Goal: Information Seeking & Learning: Check status

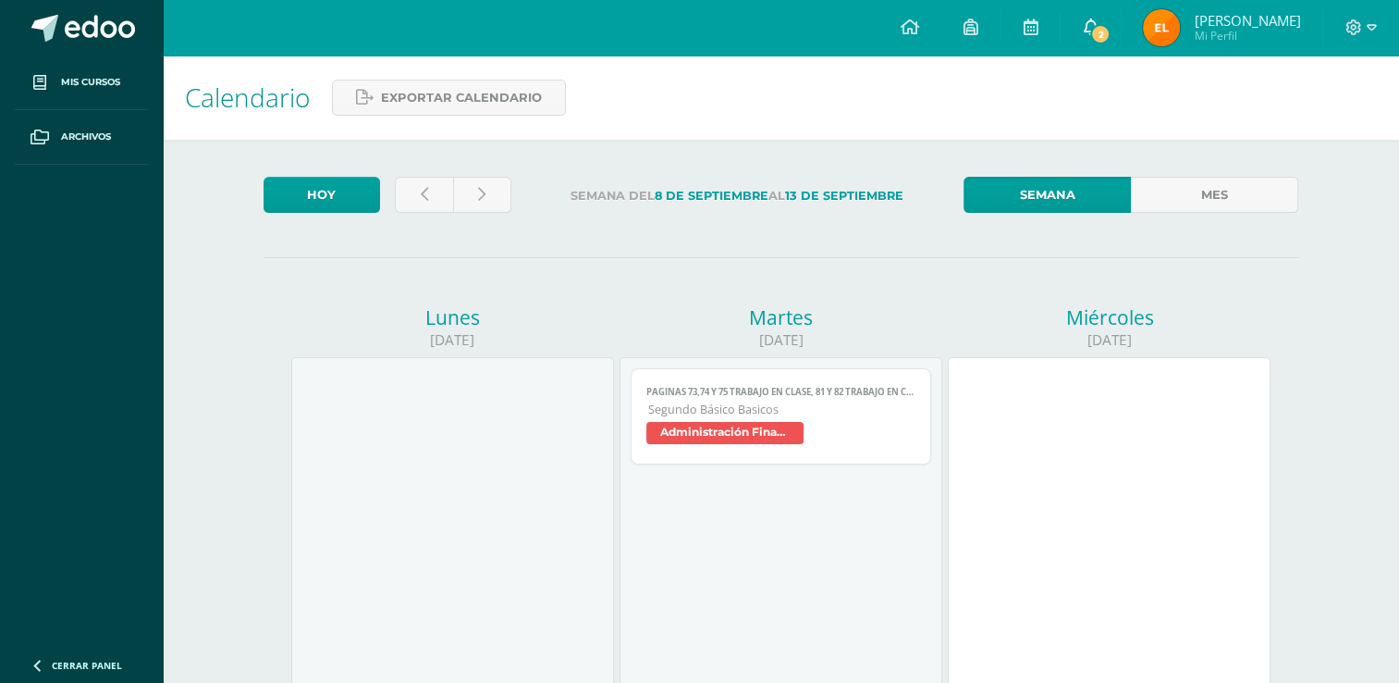
click at [1091, 28] on span "2" at bounding box center [1100, 34] width 20 height 20
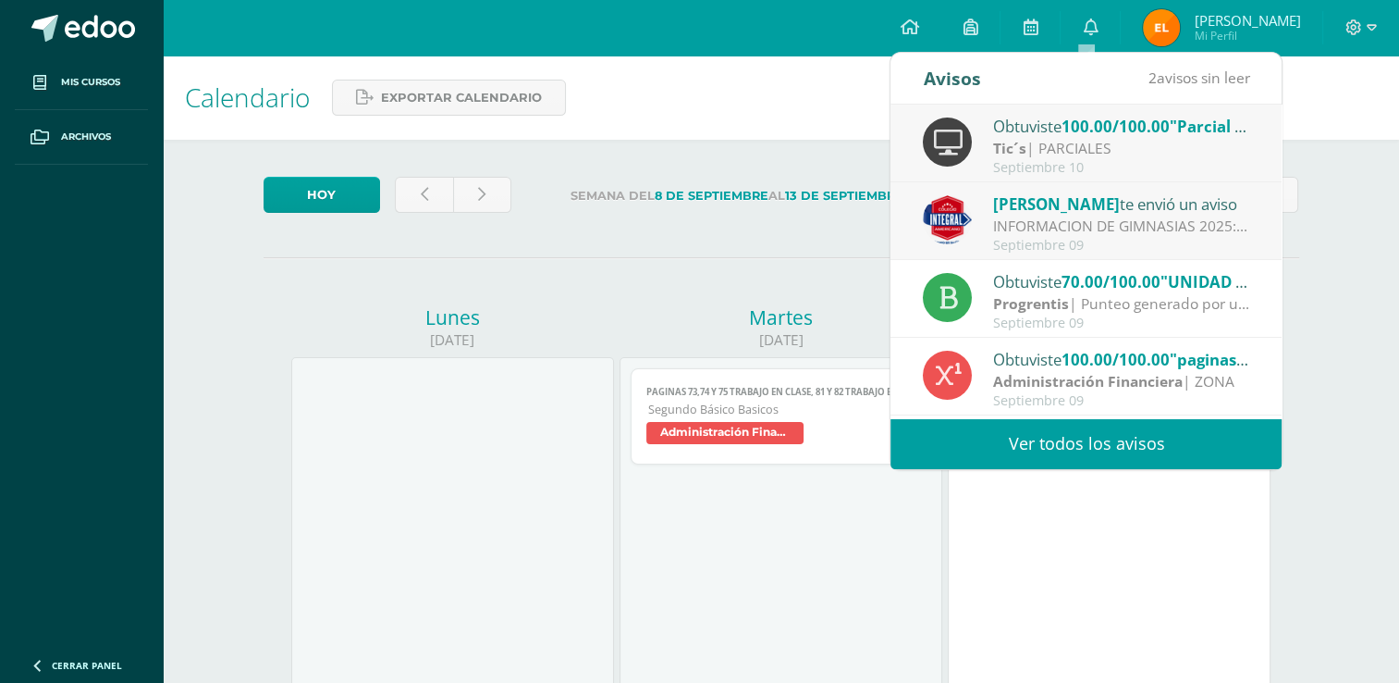
click at [1112, 446] on link "Ver todos los avisos" at bounding box center [1086, 443] width 391 height 51
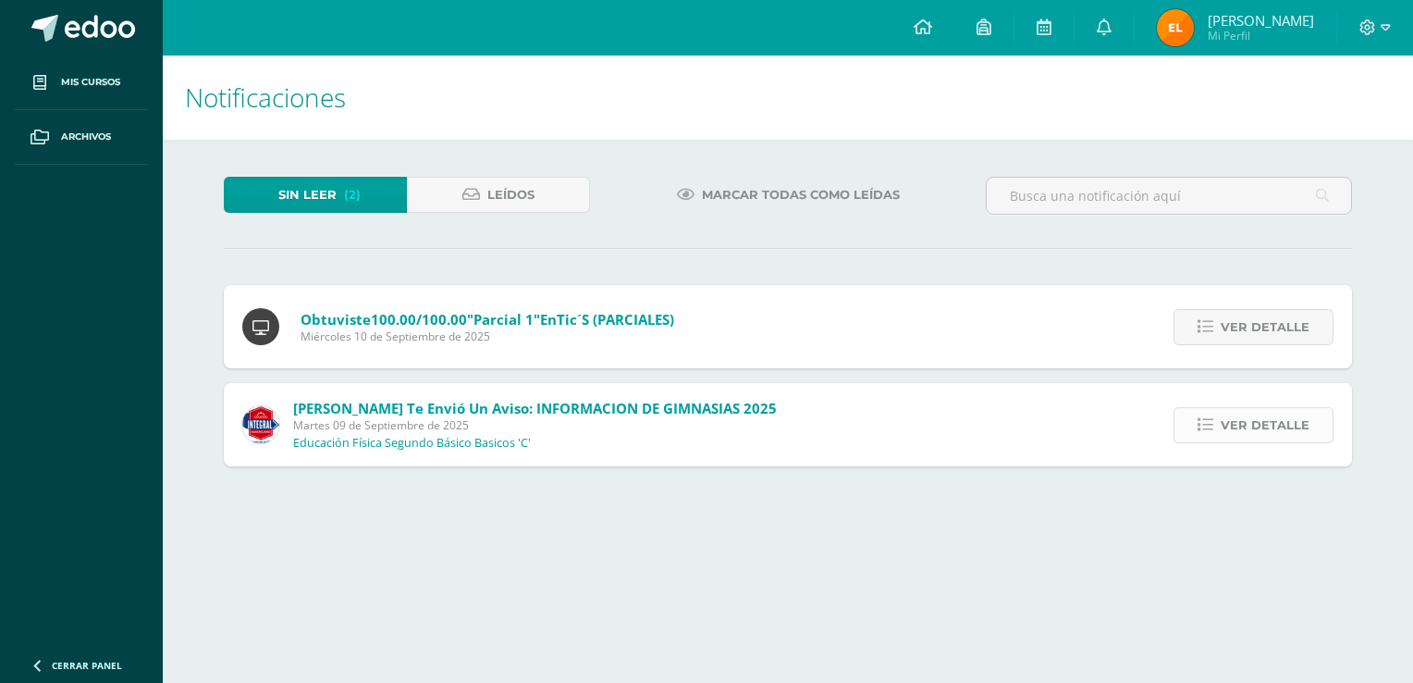
click at [1272, 424] on span "Ver detalle" at bounding box center [1265, 425] width 89 height 34
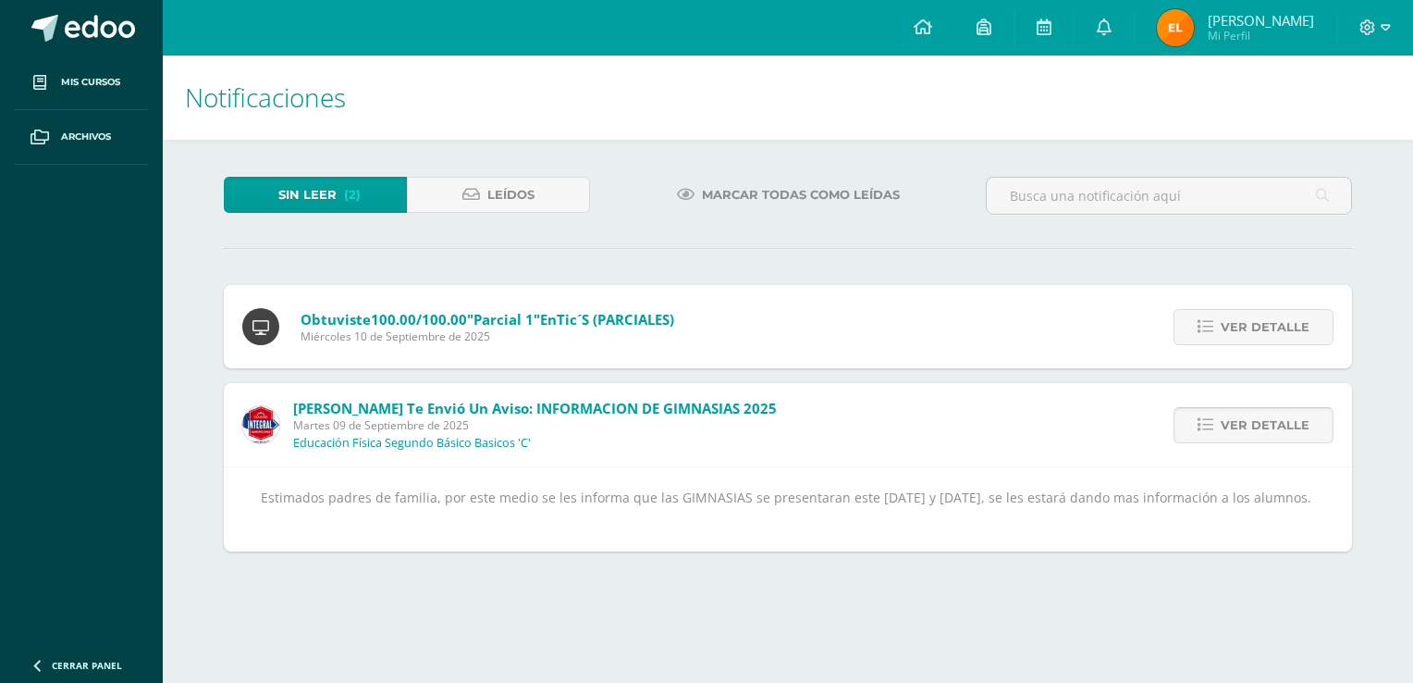
click at [1254, 421] on span "Ver detalle" at bounding box center [1265, 425] width 89 height 34
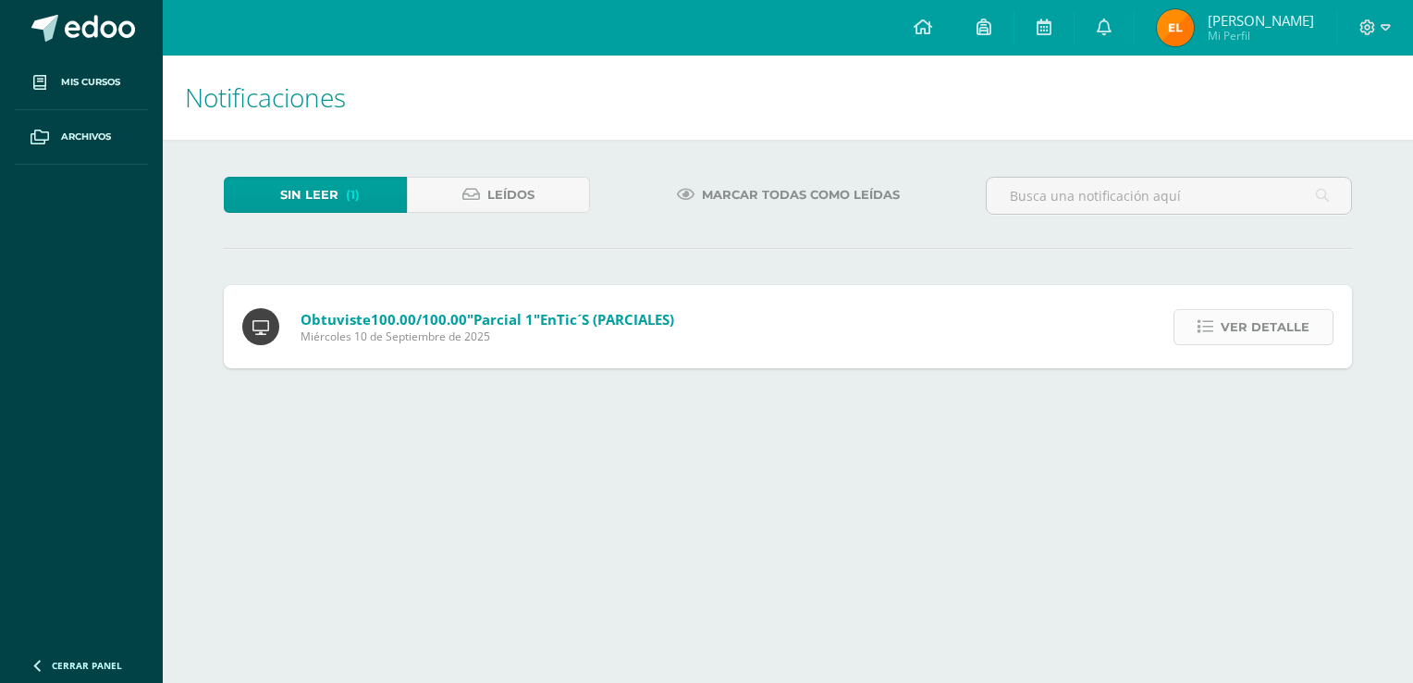
click at [1258, 326] on span "Ver detalle" at bounding box center [1265, 327] width 89 height 34
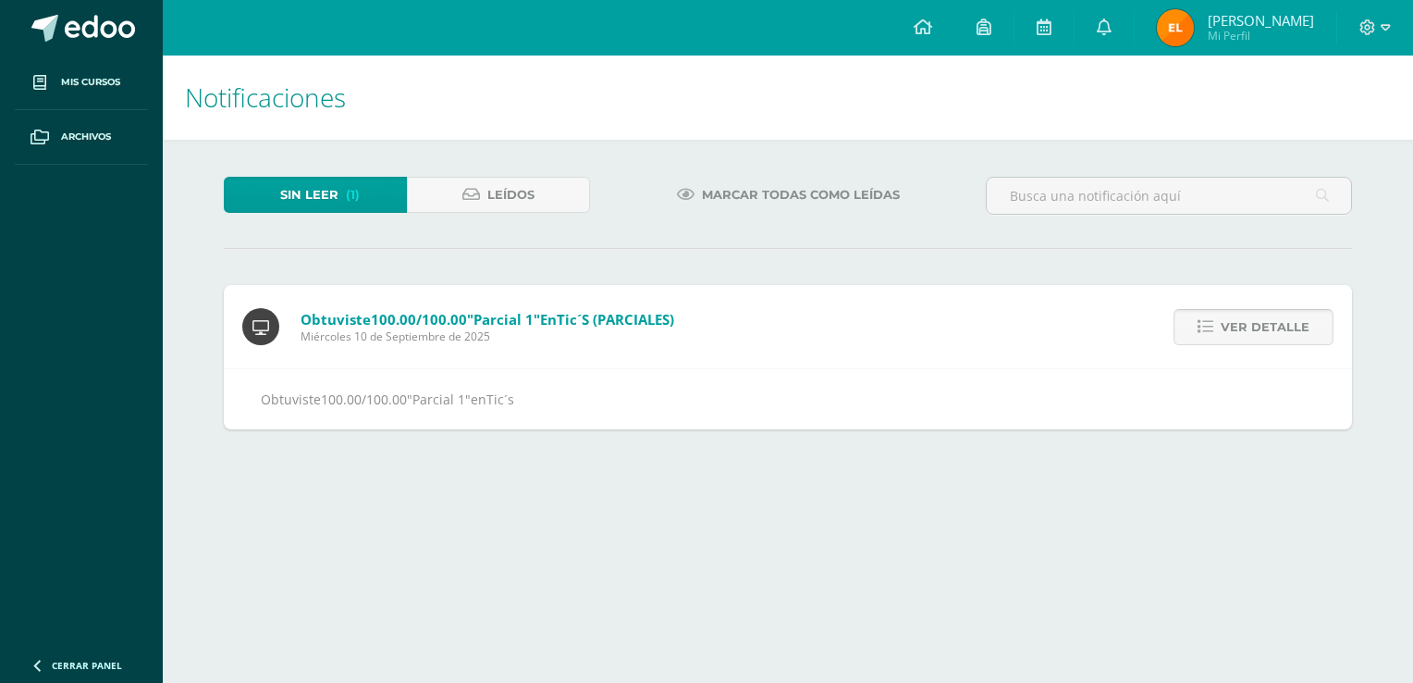
click at [1258, 326] on span "Ver detalle" at bounding box center [1265, 327] width 89 height 34
